Goal: Information Seeking & Learning: Learn about a topic

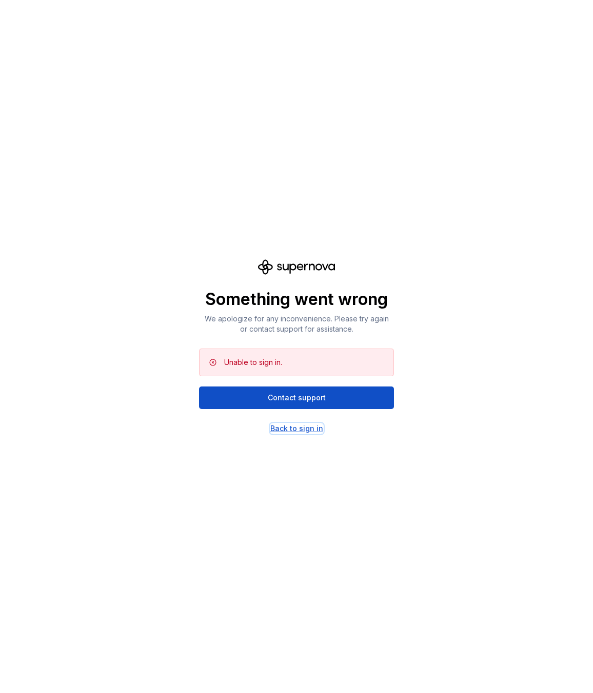
click at [289, 430] on div "Back to sign in" at bounding box center [296, 428] width 53 height 10
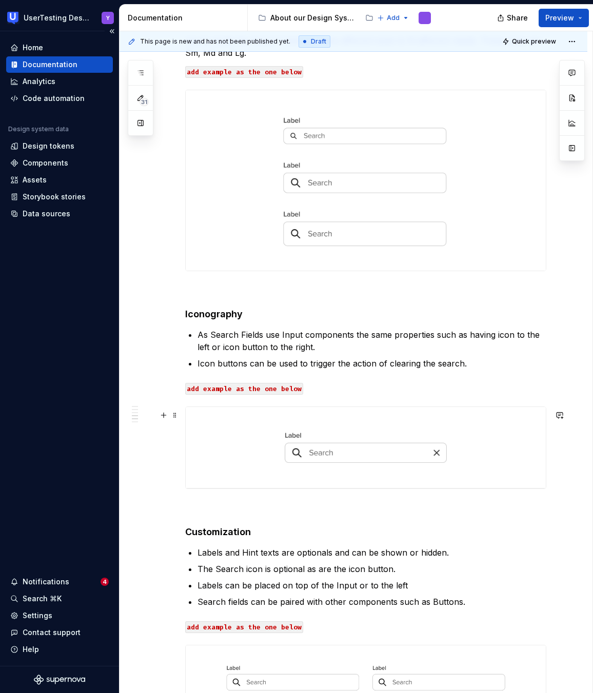
scroll to position [585, 0]
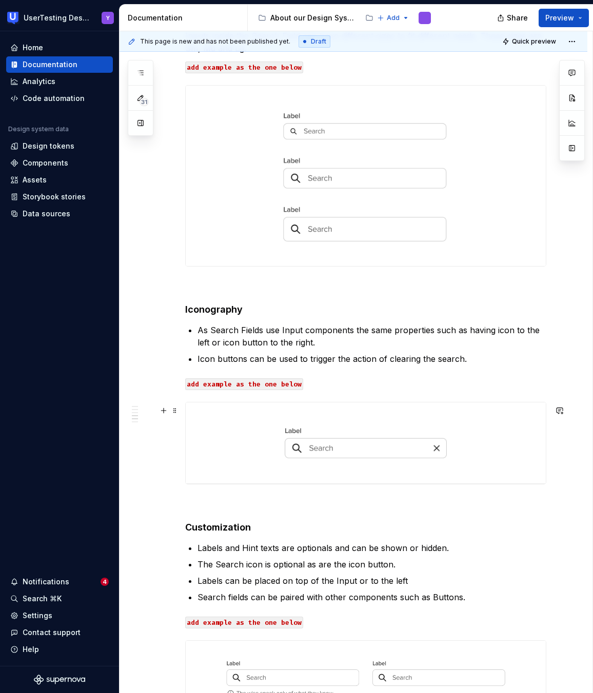
click at [227, 534] on h4 "Customization" at bounding box center [365, 527] width 361 height 12
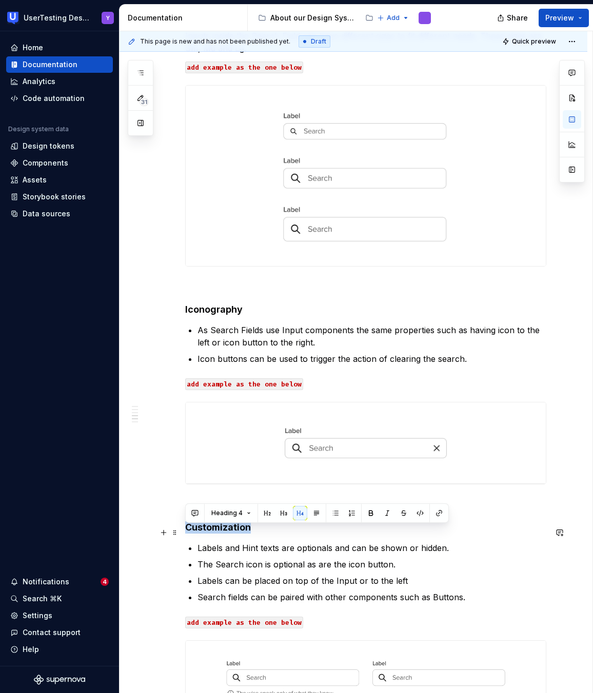
click at [227, 534] on h4 "Customization" at bounding box center [365, 527] width 361 height 12
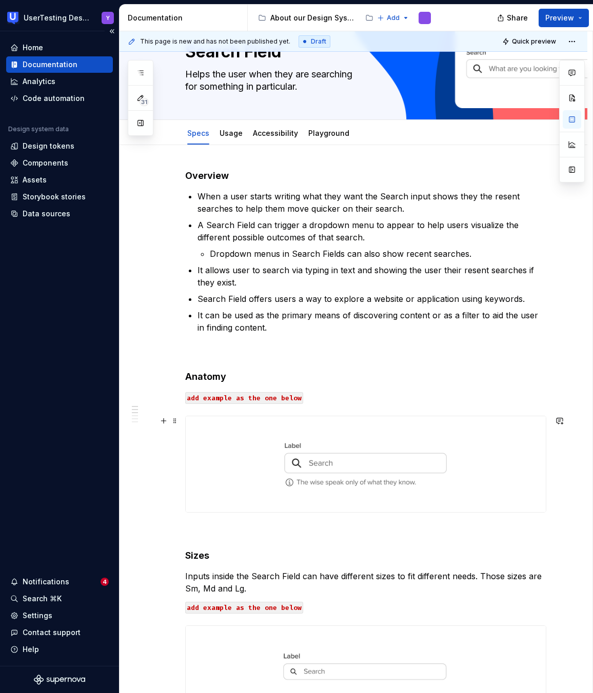
scroll to position [0, 0]
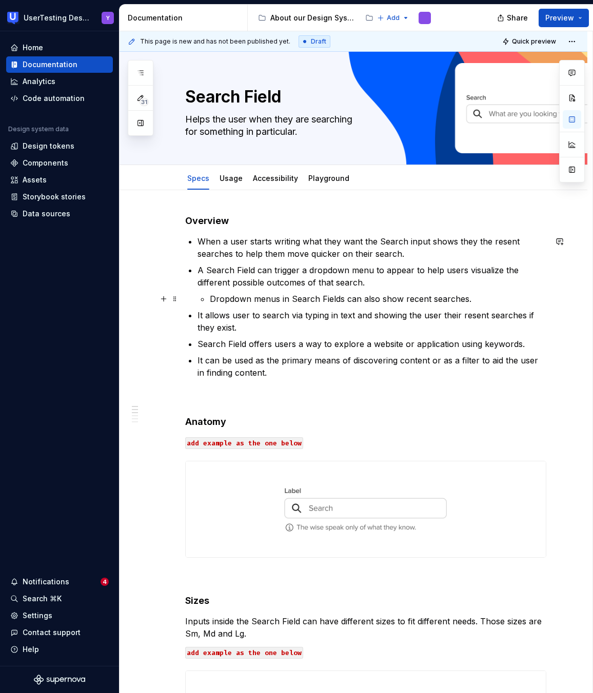
click at [266, 300] on p "Dropdown menus in Search Fields can also show recent searches." at bounding box center [378, 299] width 336 height 12
click at [261, 298] on p "Dropdown menus in Search Fields can also show recent searches." at bounding box center [378, 299] width 336 height 12
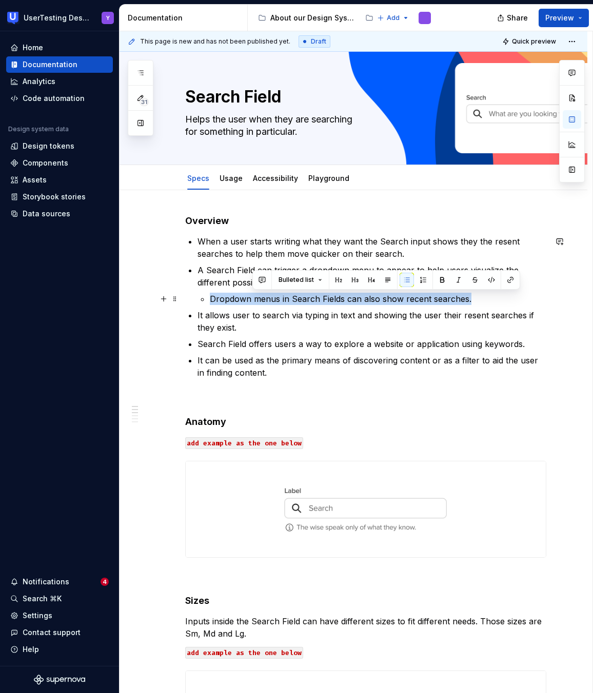
click at [261, 298] on p "Dropdown menus in Search Fields can also show recent searches." at bounding box center [378, 299] width 336 height 12
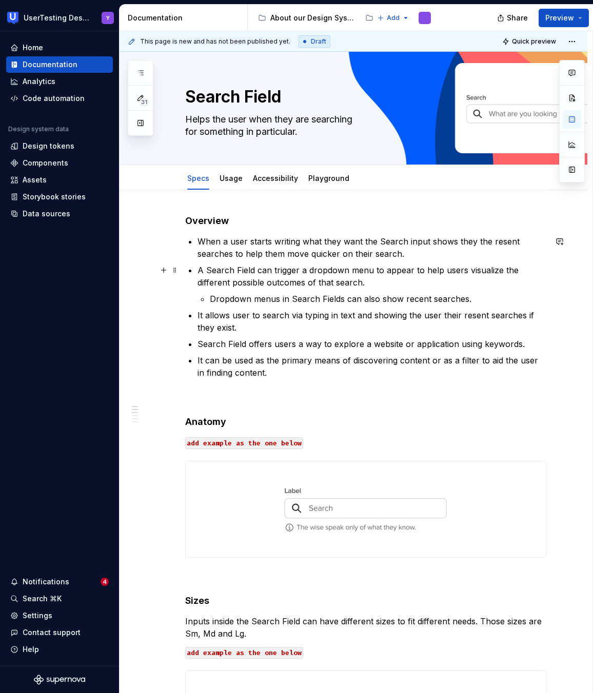
click at [250, 270] on p "A Search Field can trigger a dropdown menu to appear to help users visualize th…" at bounding box center [371, 276] width 349 height 25
type textarea "*"
